Goal: Communication & Community: Answer question/provide support

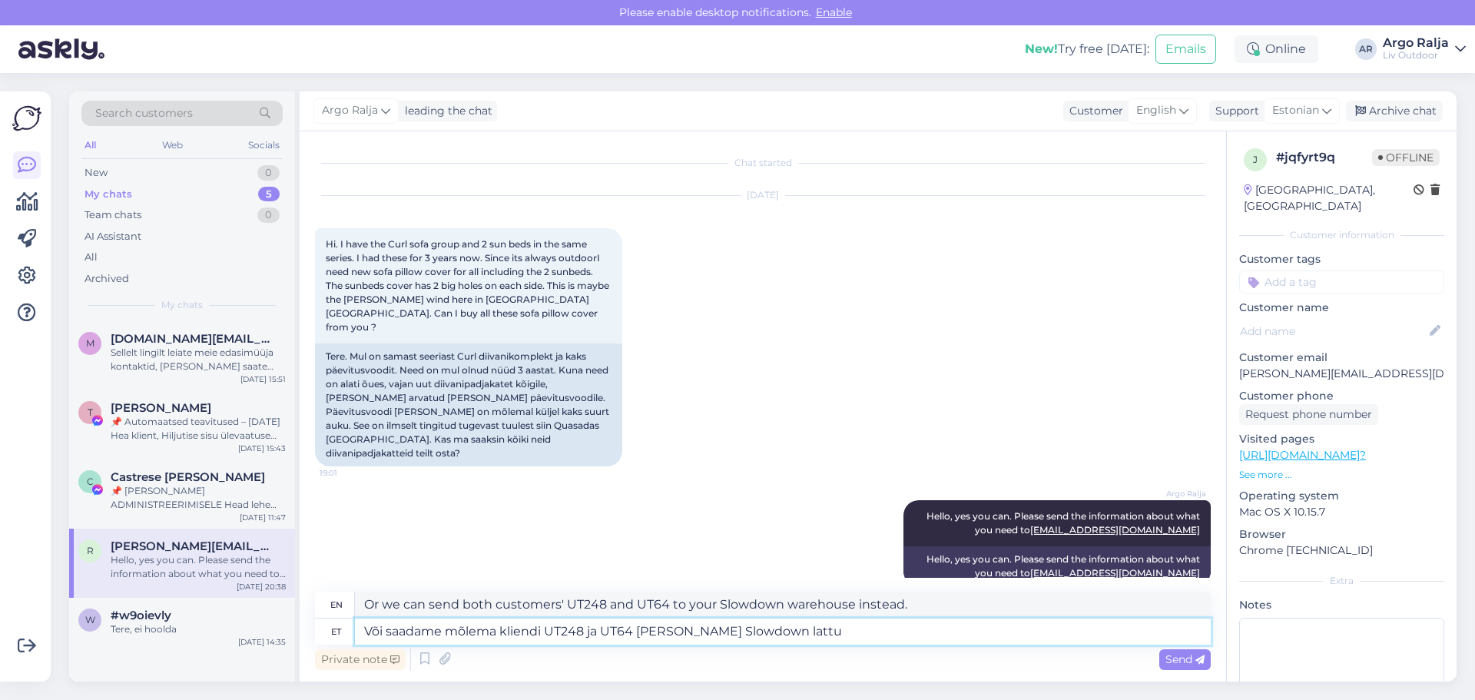
drag, startPoint x: 838, startPoint y: 624, endPoint x: 332, endPoint y: 643, distance: 506.6
click at [332, 643] on div "et Või saadame mõlema kliendi UT248 ja UT64 [PERSON_NAME] Slowdown lattu" at bounding box center [763, 631] width 896 height 26
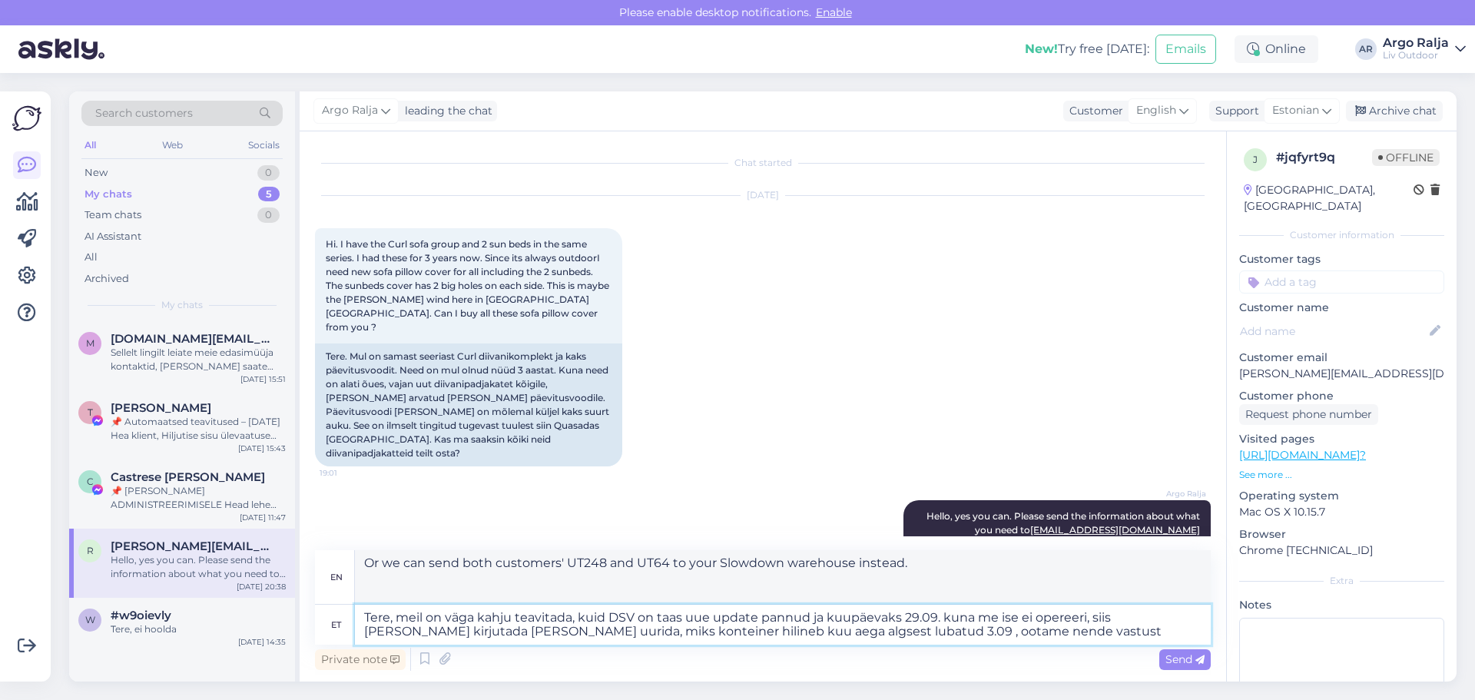
type textarea "Tere, meil on väga kahju teavitada, kuid DSV on taas uue update pannud ja kuupä…"
click at [1015, 572] on textarea "Hello, we are very sorry to inform you, but DSV has posted a new update again a…" at bounding box center [783, 577] width 856 height 54
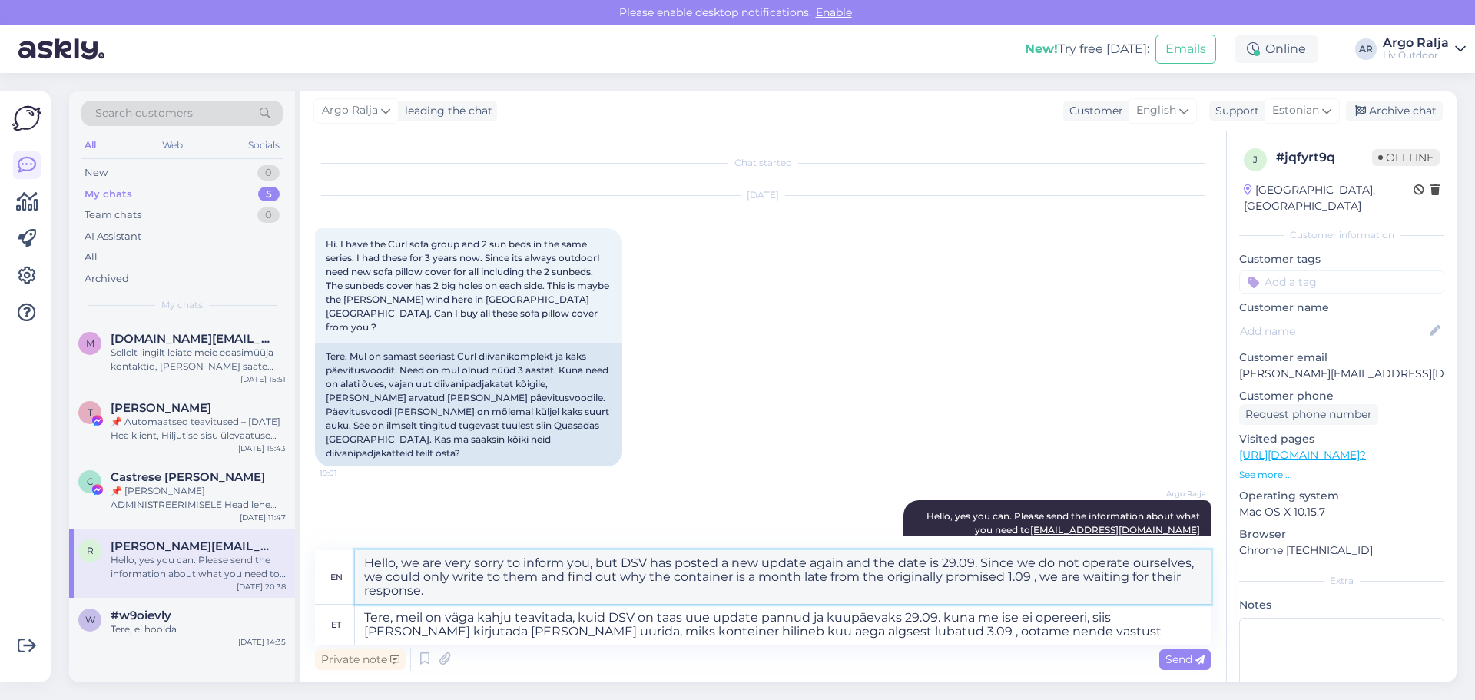
click at [499, 591] on textarea "Hello, we are very sorry to inform you, but DSV has posted a new update again a…" at bounding box center [783, 577] width 856 height 54
type textarea "Hello, we are very sorry to inform you, but DSV has posted a new update again a…"
click at [1031, 644] on textarea "Tere, meil on väga kahju teavitada, kuid DSV on taas uue update pannud ja kuupä…" at bounding box center [783, 625] width 856 height 40
click at [1017, 632] on textarea "Tere, meil on väga kahju teavitada, kuid DSV on taas uue update pannud ja kuupä…" at bounding box center [783, 625] width 856 height 40
click at [1072, 633] on textarea "Tere, meil on väga kahju teavitada, kuid DSV on taas uue update pannud ja kuupä…" at bounding box center [783, 625] width 856 height 40
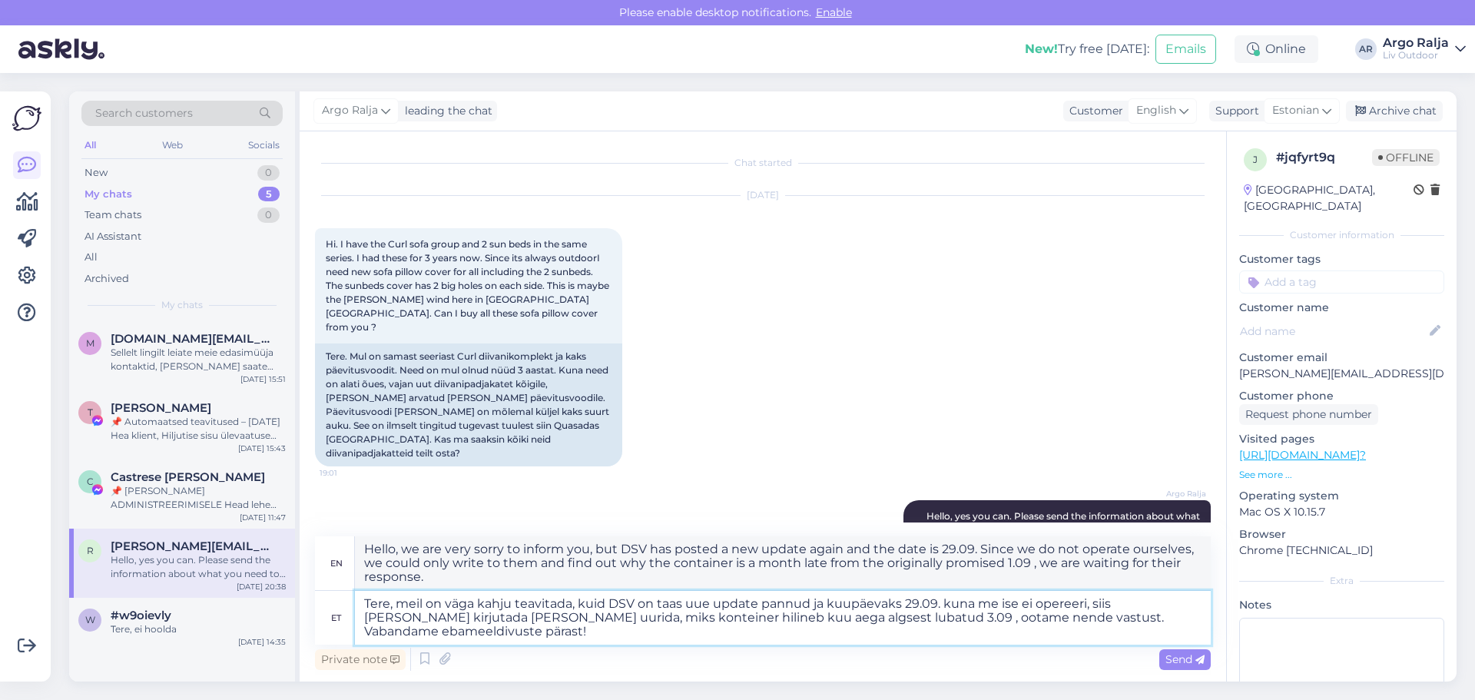
type textarea "Tere, meil on väga kahju teavitada, kuid DSV on taas uue update pannud ja kuupä…"
click at [1012, 557] on textarea "Hello, we are very sorry to inform you, but DSV has posted a new update again a…" at bounding box center [783, 563] width 856 height 54
click at [1020, 583] on textarea "Hello, we are very sorry to inform you, but DSV has posted a new update again a…" at bounding box center [783, 563] width 856 height 54
type textarea "Hello, we are very sorry to inform you, but DSV has posted a new update again a…"
click at [820, 617] on textarea "Tere, meil on väga kahju teavitada, kuid DSV on taas uue update pannud ja kuupä…" at bounding box center [783, 618] width 856 height 54
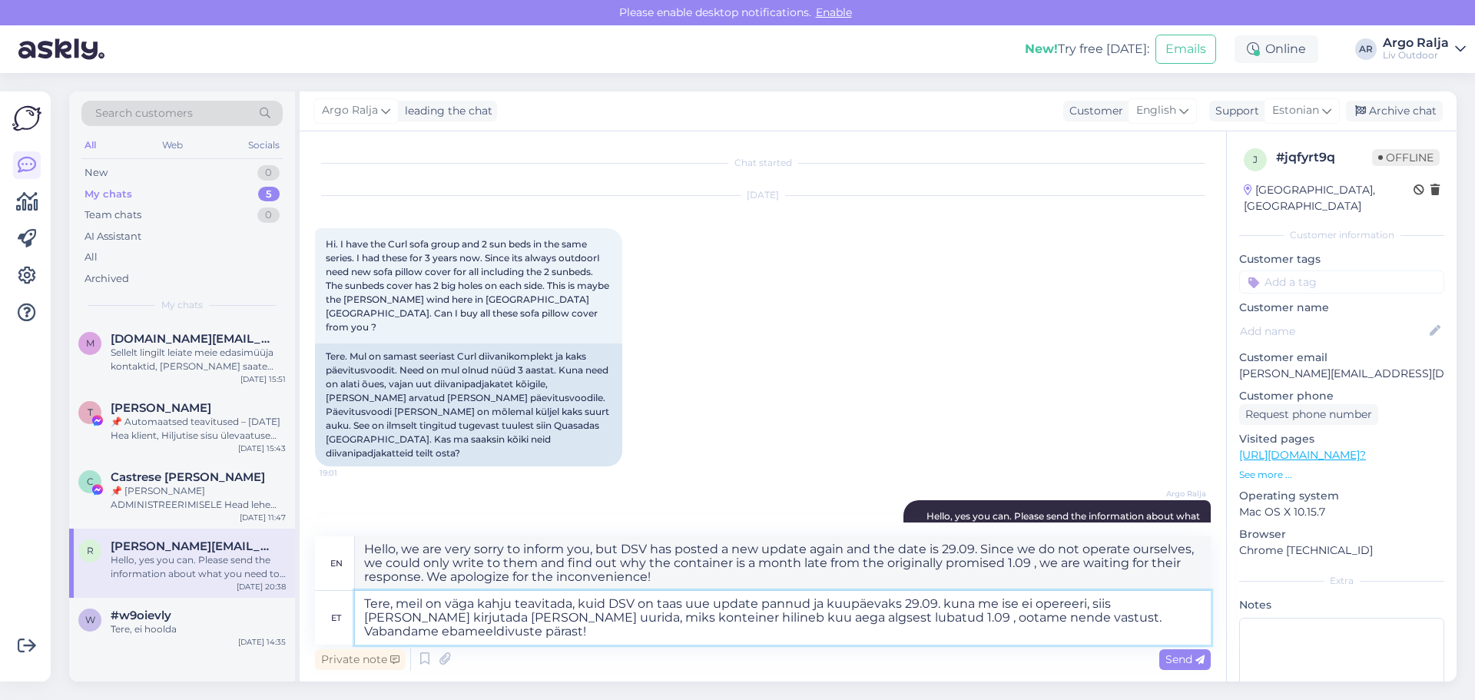
click at [1197, 618] on textarea "Tere, meil on väga kahju teavitada, kuid DSV on taas uue update pannud ja kuupä…" at bounding box center [783, 618] width 856 height 54
type textarea "Tere, meil on väga kahju teavitada, kuid DSV on taas uue update pannud ja kuupä…"
drag, startPoint x: 365, startPoint y: 550, endPoint x: 683, endPoint y: 578, distance: 319.2
click at [683, 578] on textarea "Hello, we are very sorry to inform you, but DSV has posted a new update again a…" at bounding box center [783, 563] width 856 height 54
